Goal: Information Seeking & Learning: Learn about a topic

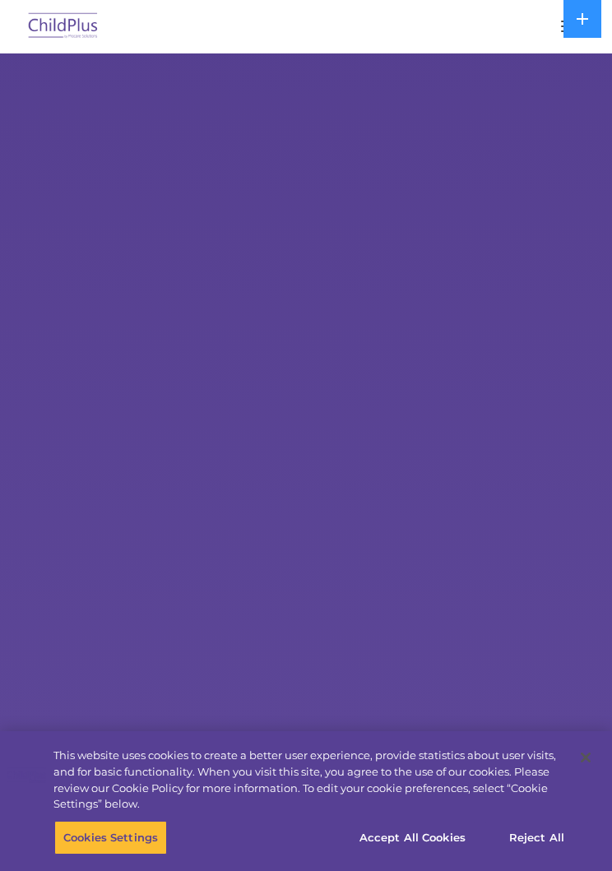
select select "MEDIUM"
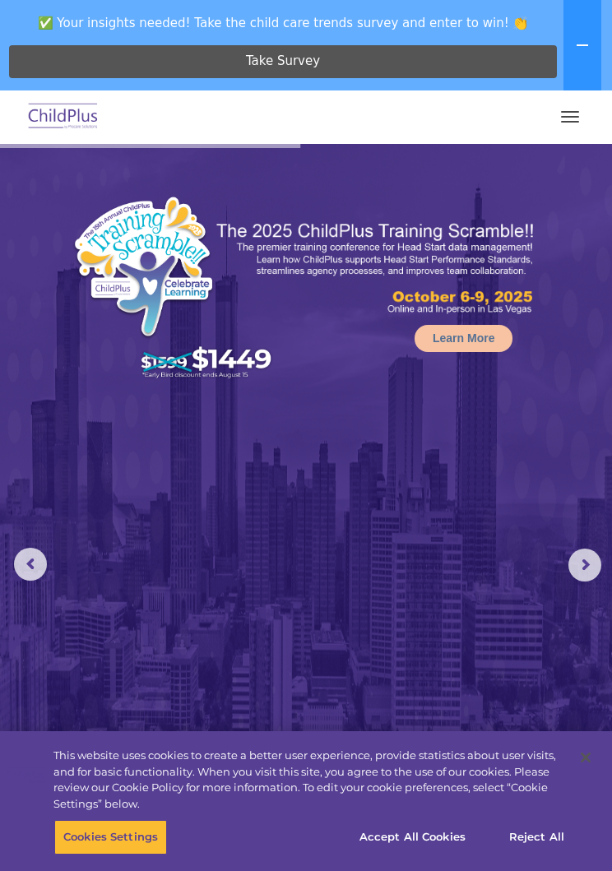
click at [65, 115] on img at bounding box center [63, 117] width 77 height 39
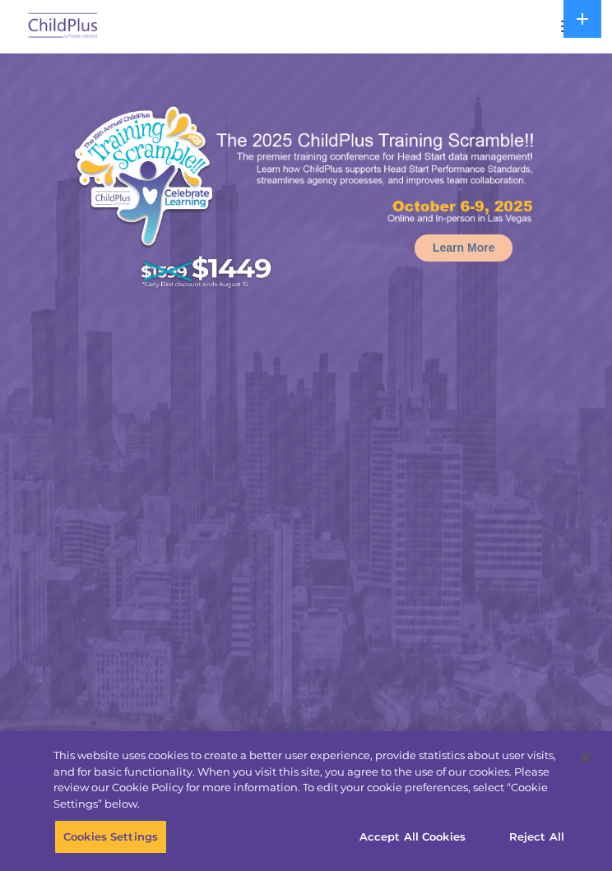
select select "MEDIUM"
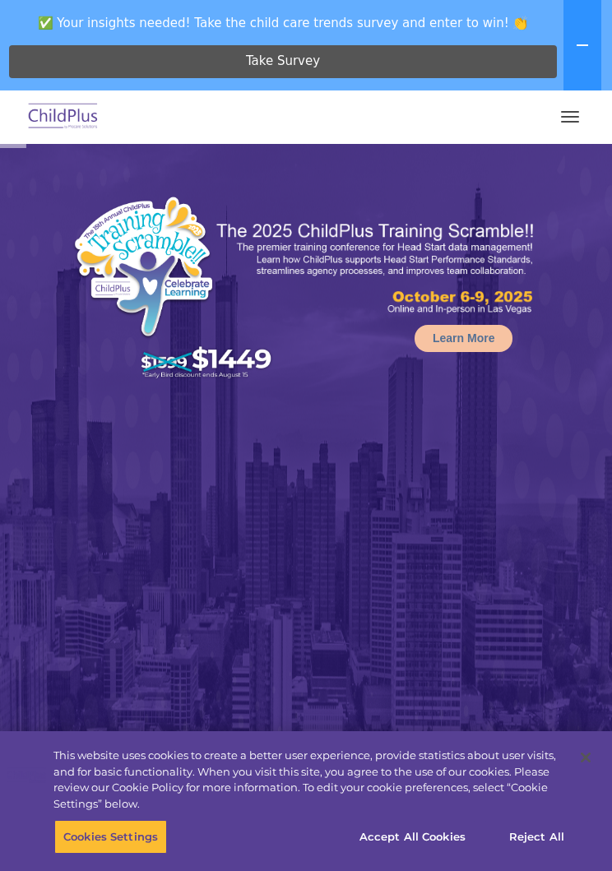
click at [566, 127] on button "button" at bounding box center [570, 117] width 35 height 26
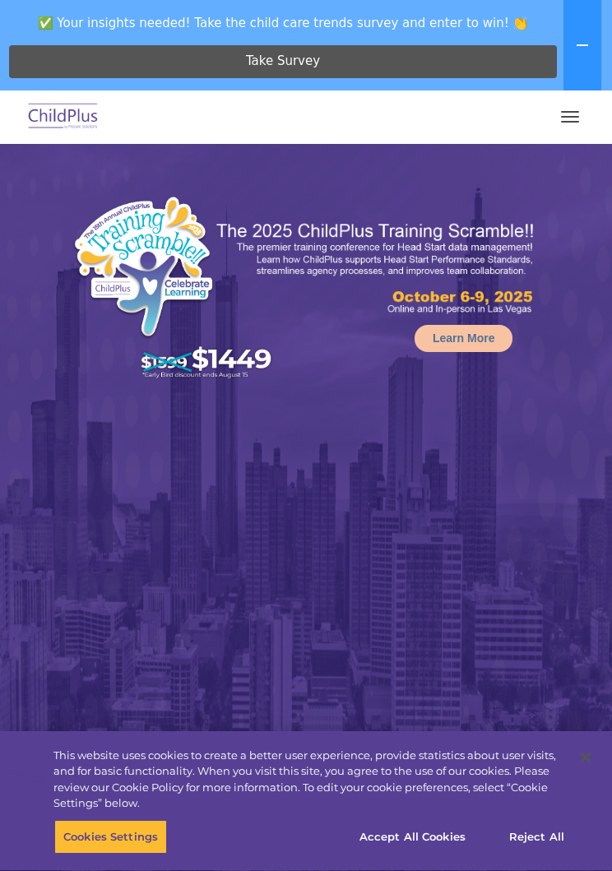
select select "MEDIUM"
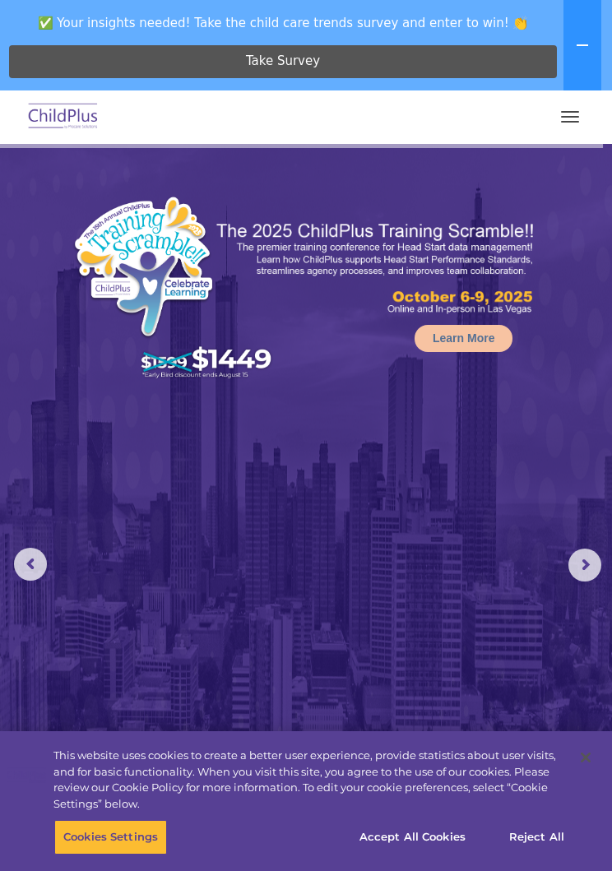
click at [560, 570] on img at bounding box center [306, 546] width 612 height 805
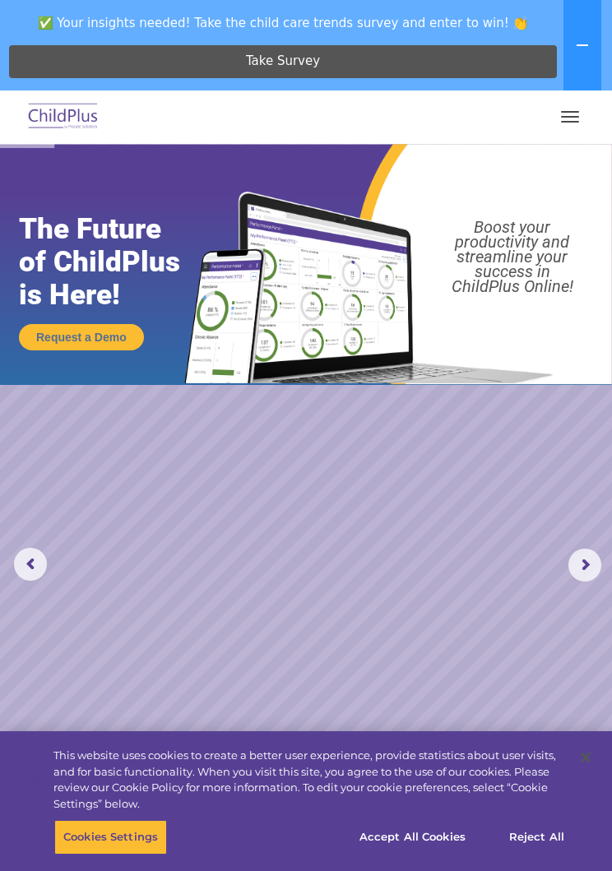
click at [582, 540] on rs-slide "Request a Demo The Future of ChildPlus is Here! Boost your productivity and str…" at bounding box center [306, 565] width 612 height 842
